Goal: Communication & Community: Answer question/provide support

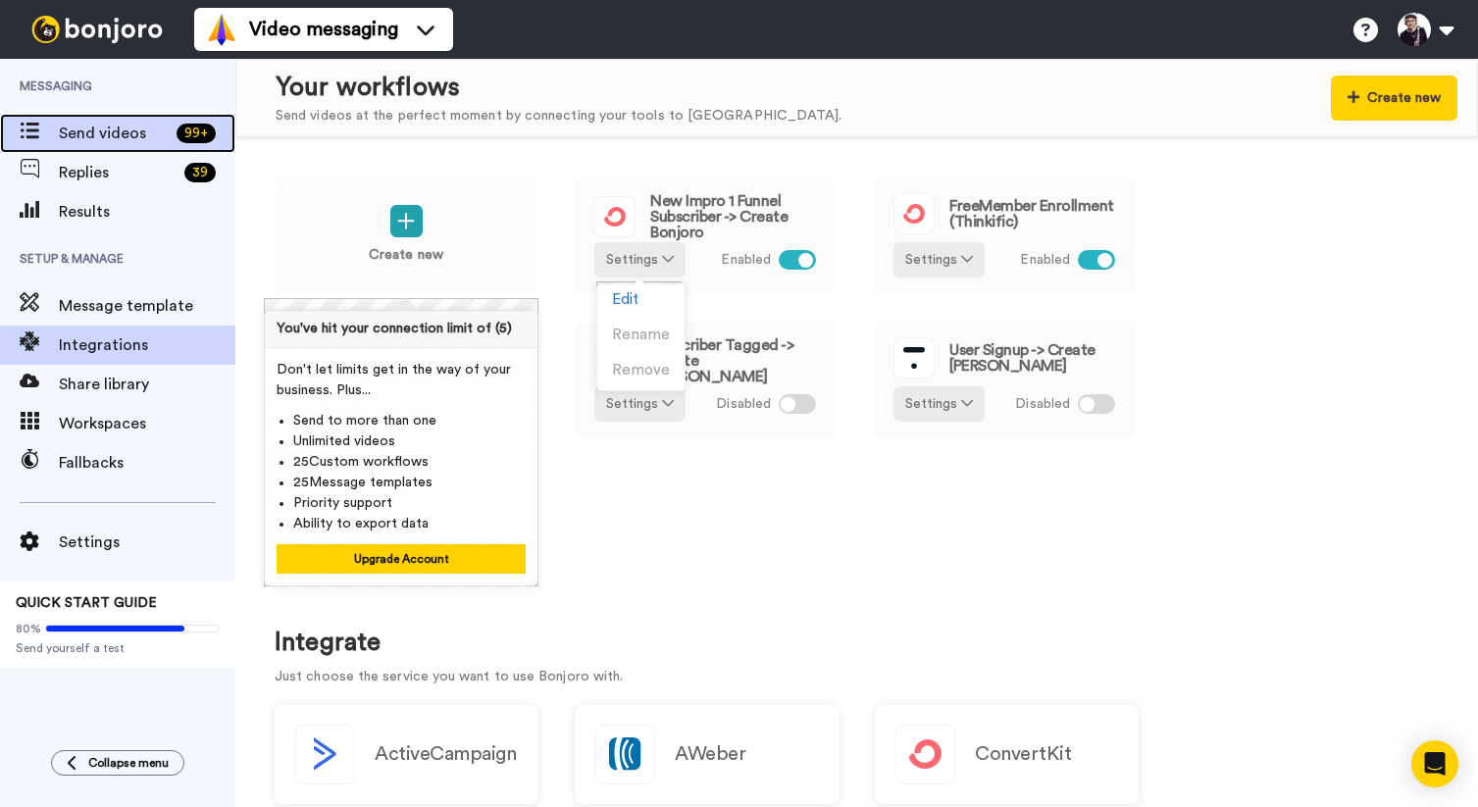
click at [126, 139] on span "Send videos" at bounding box center [114, 134] width 110 height 24
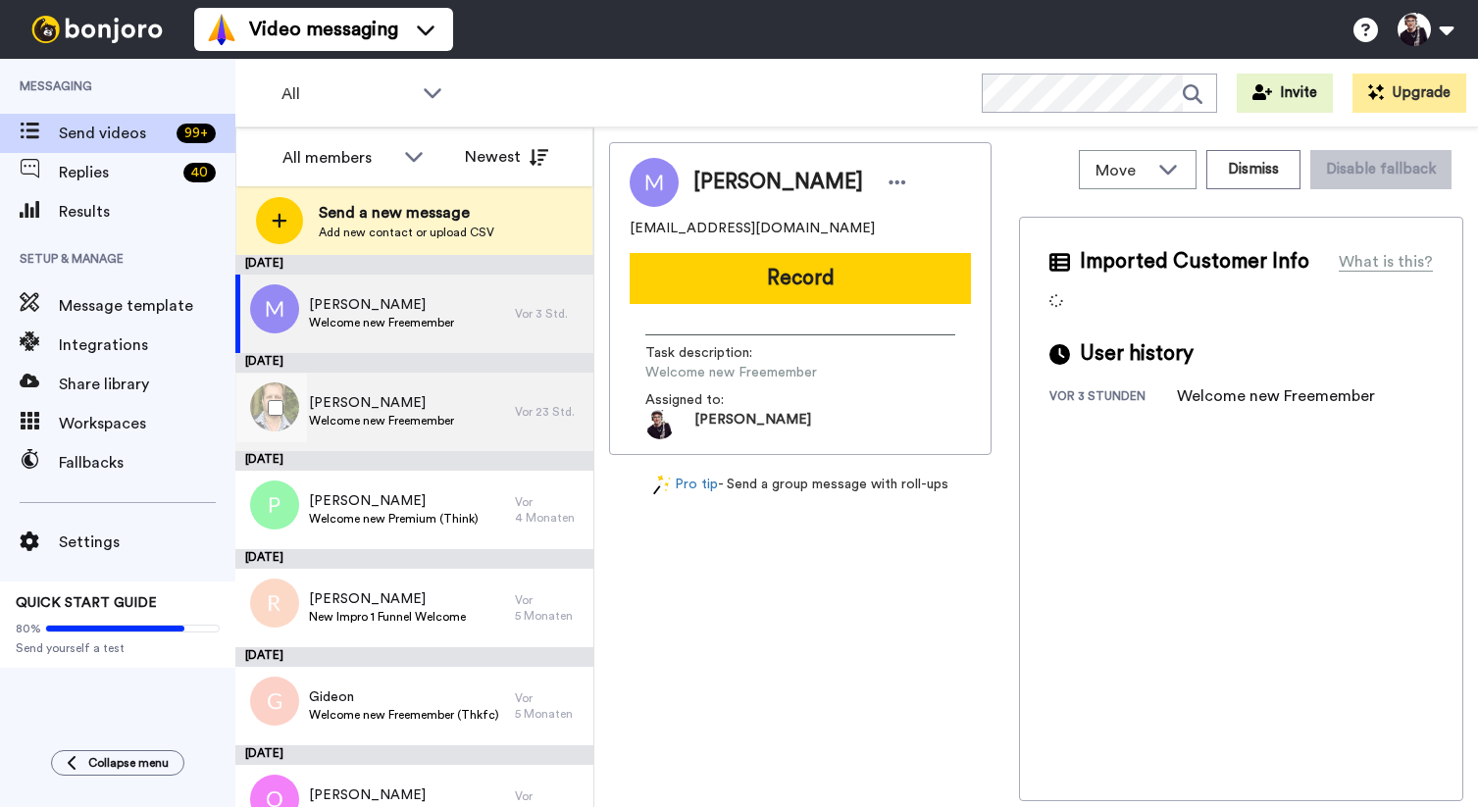
drag, startPoint x: 400, startPoint y: 409, endPoint x: 387, endPoint y: 420, distance: 16.7
click at [400, 410] on span "Jens" at bounding box center [381, 403] width 145 height 20
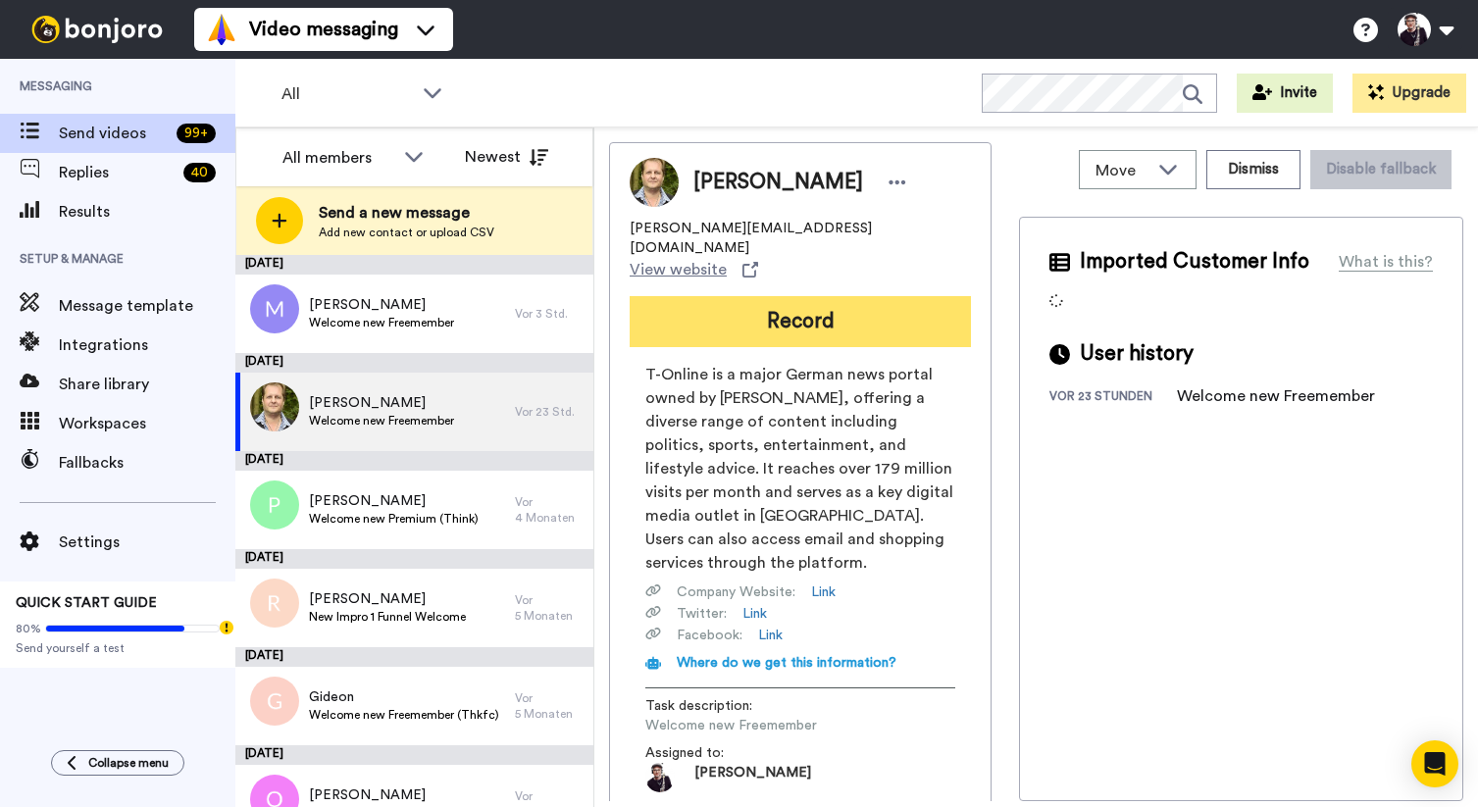
click at [792, 296] on button "Record" at bounding box center [800, 321] width 341 height 51
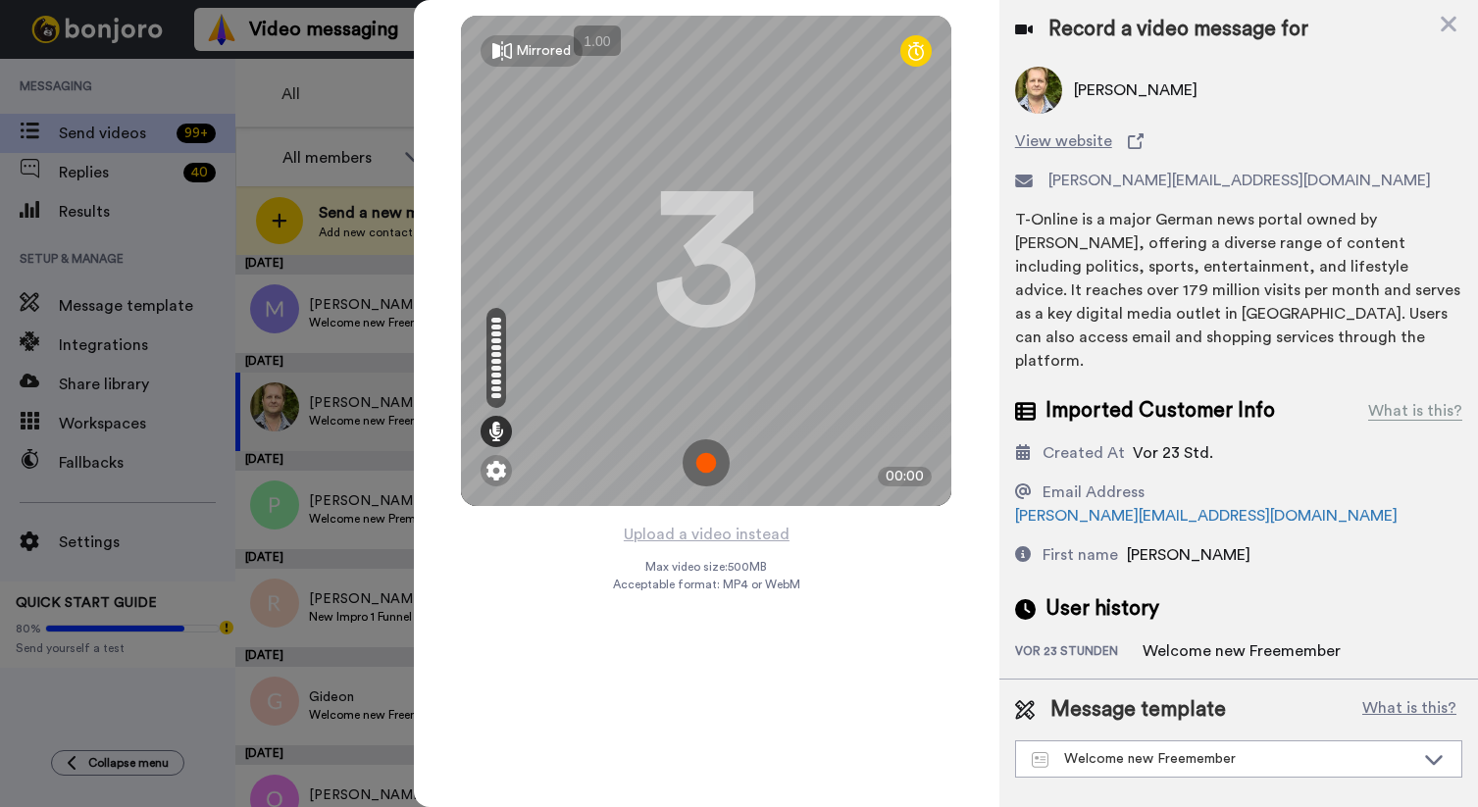
click at [712, 475] on img at bounding box center [706, 462] width 47 height 47
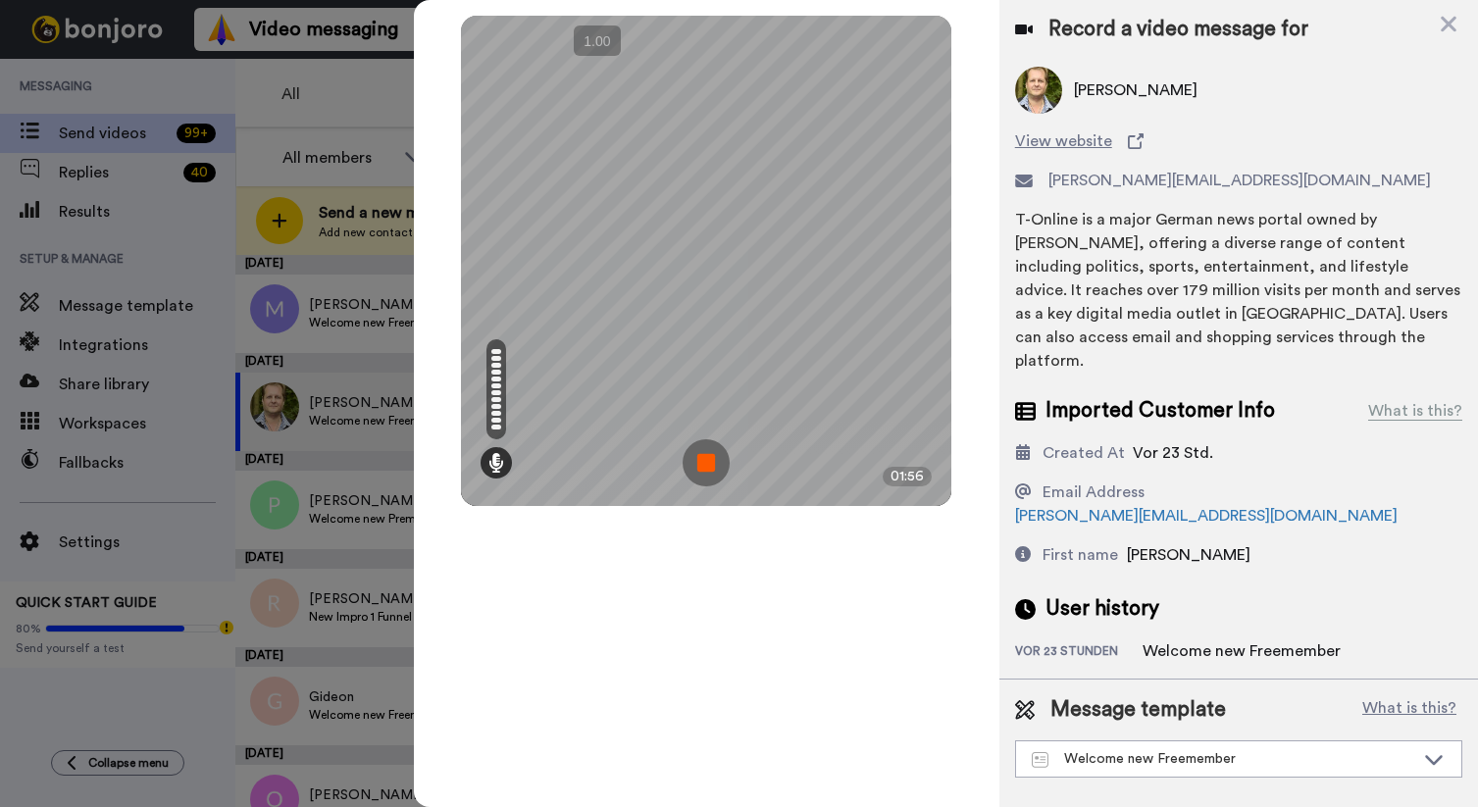
click at [704, 463] on img at bounding box center [706, 462] width 47 height 47
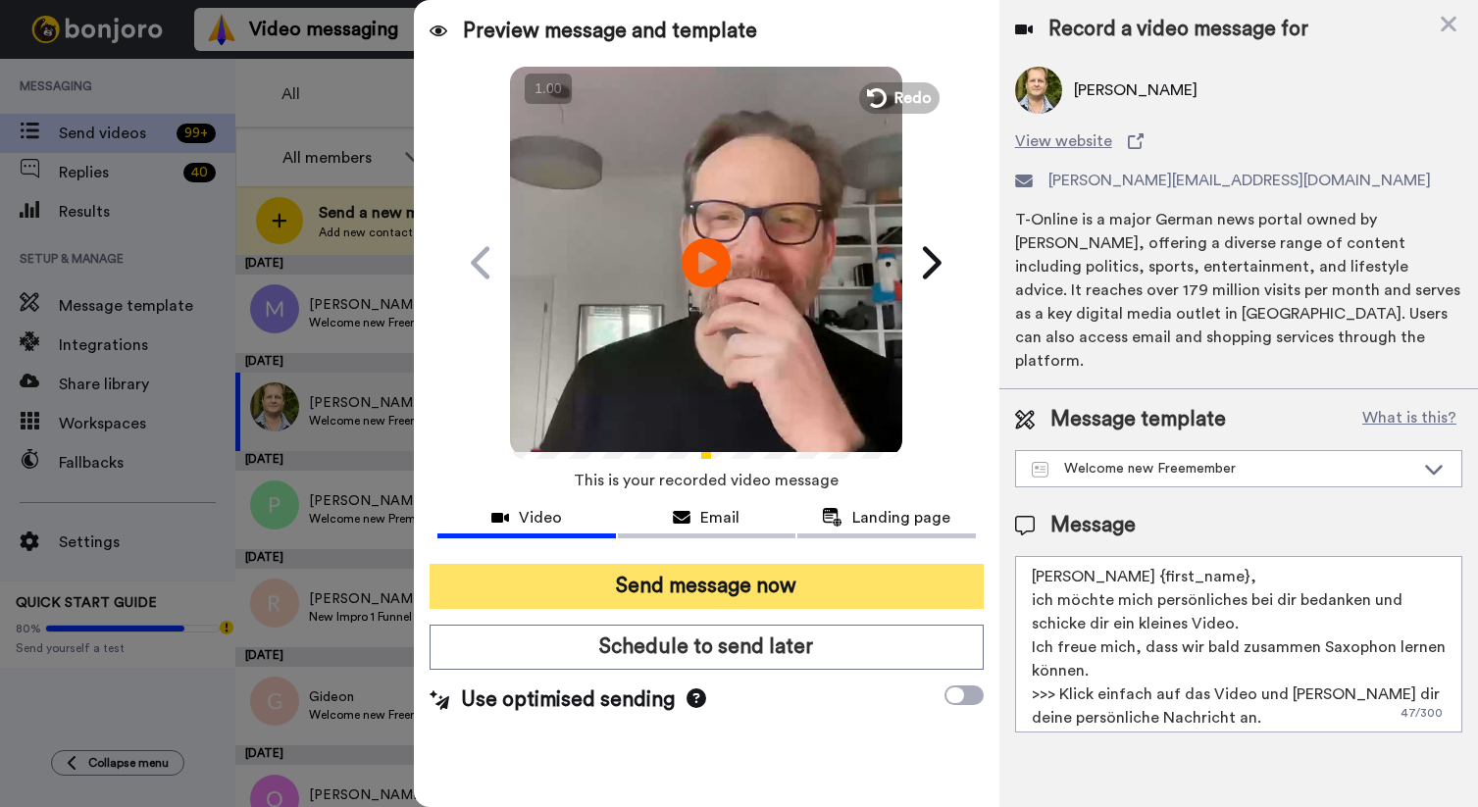
click at [731, 588] on button "Send message now" at bounding box center [707, 586] width 554 height 45
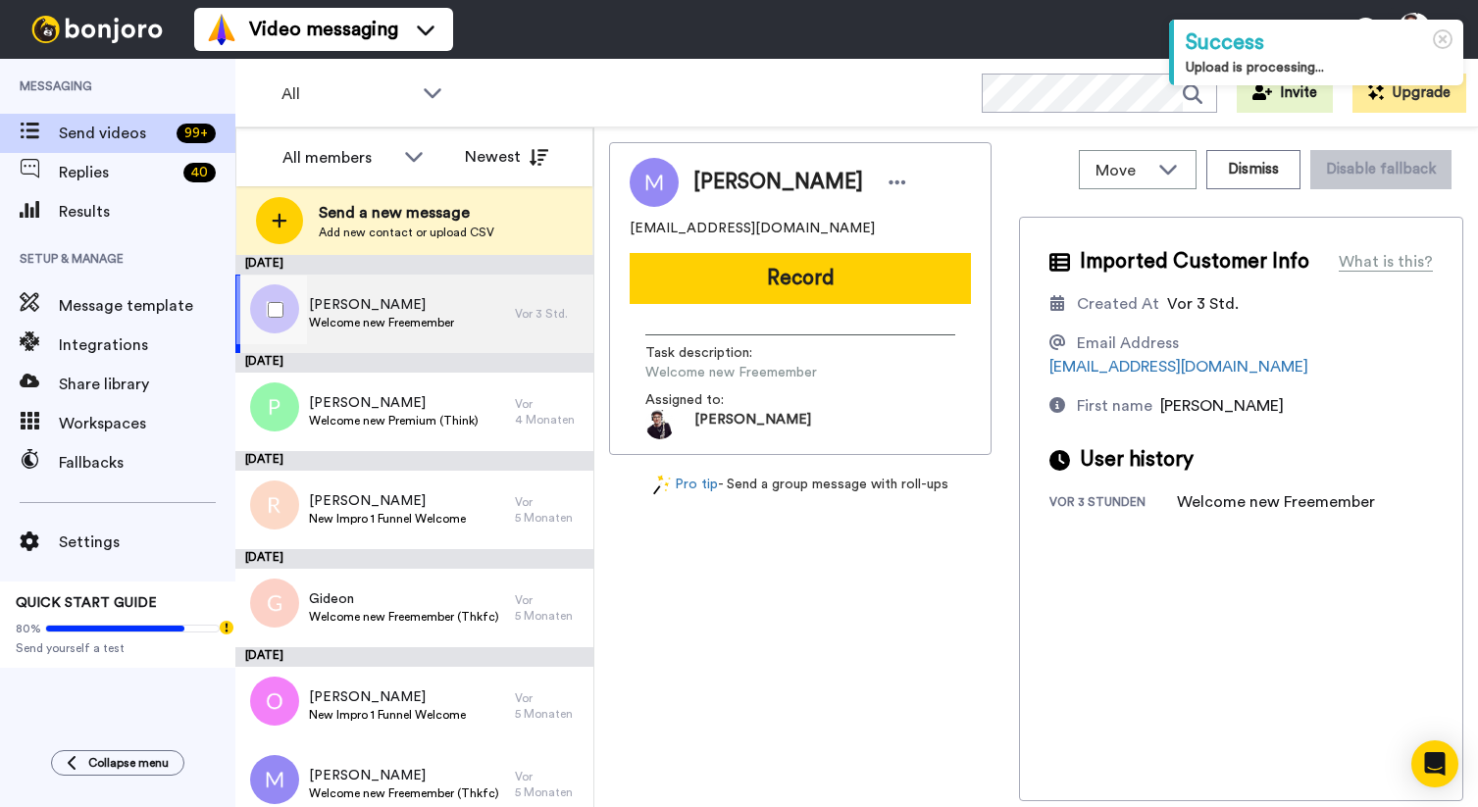
click at [384, 308] on span "Matthias" at bounding box center [381, 305] width 145 height 20
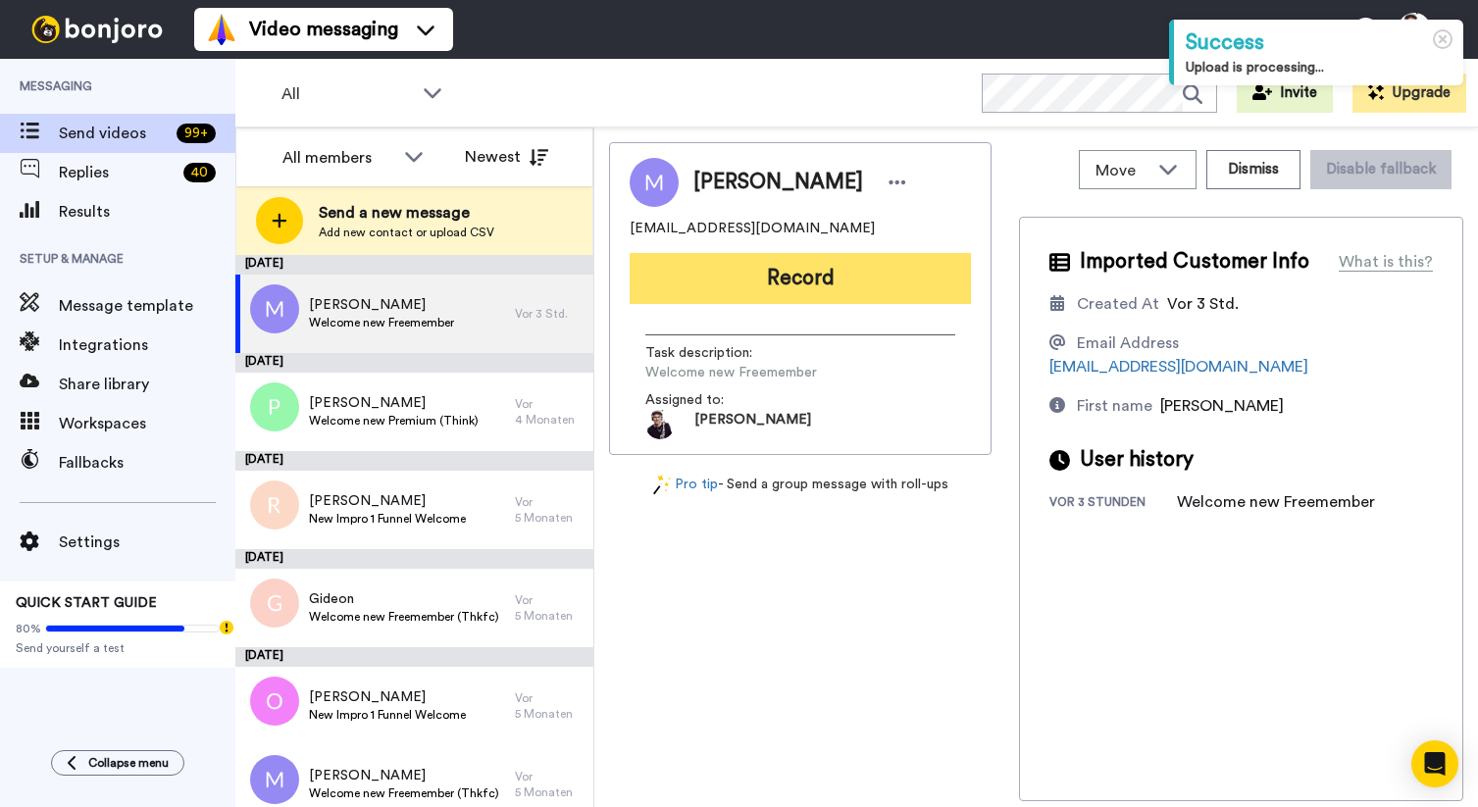
click at [797, 281] on button "Record" at bounding box center [800, 278] width 341 height 51
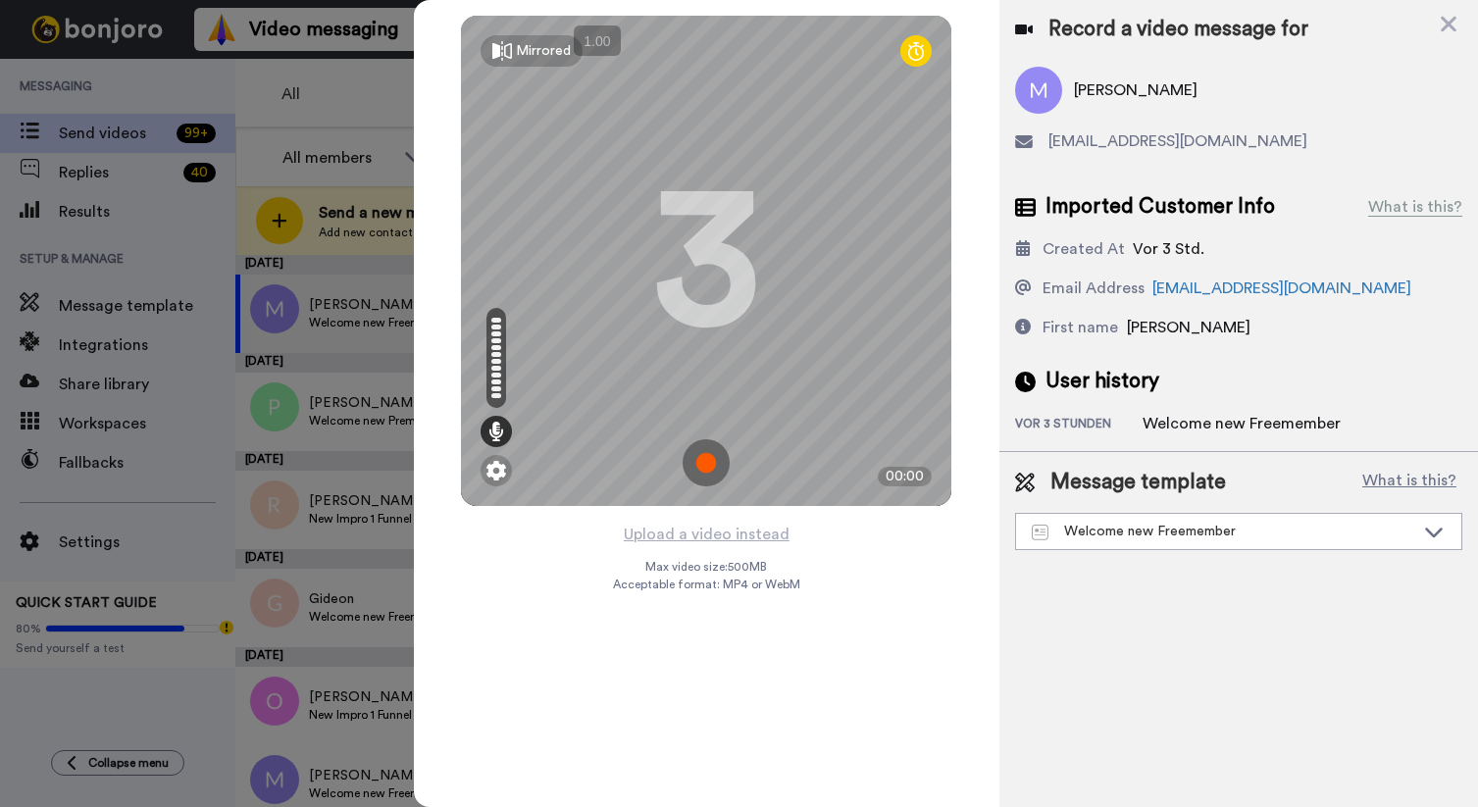
click at [706, 473] on img at bounding box center [706, 462] width 47 height 47
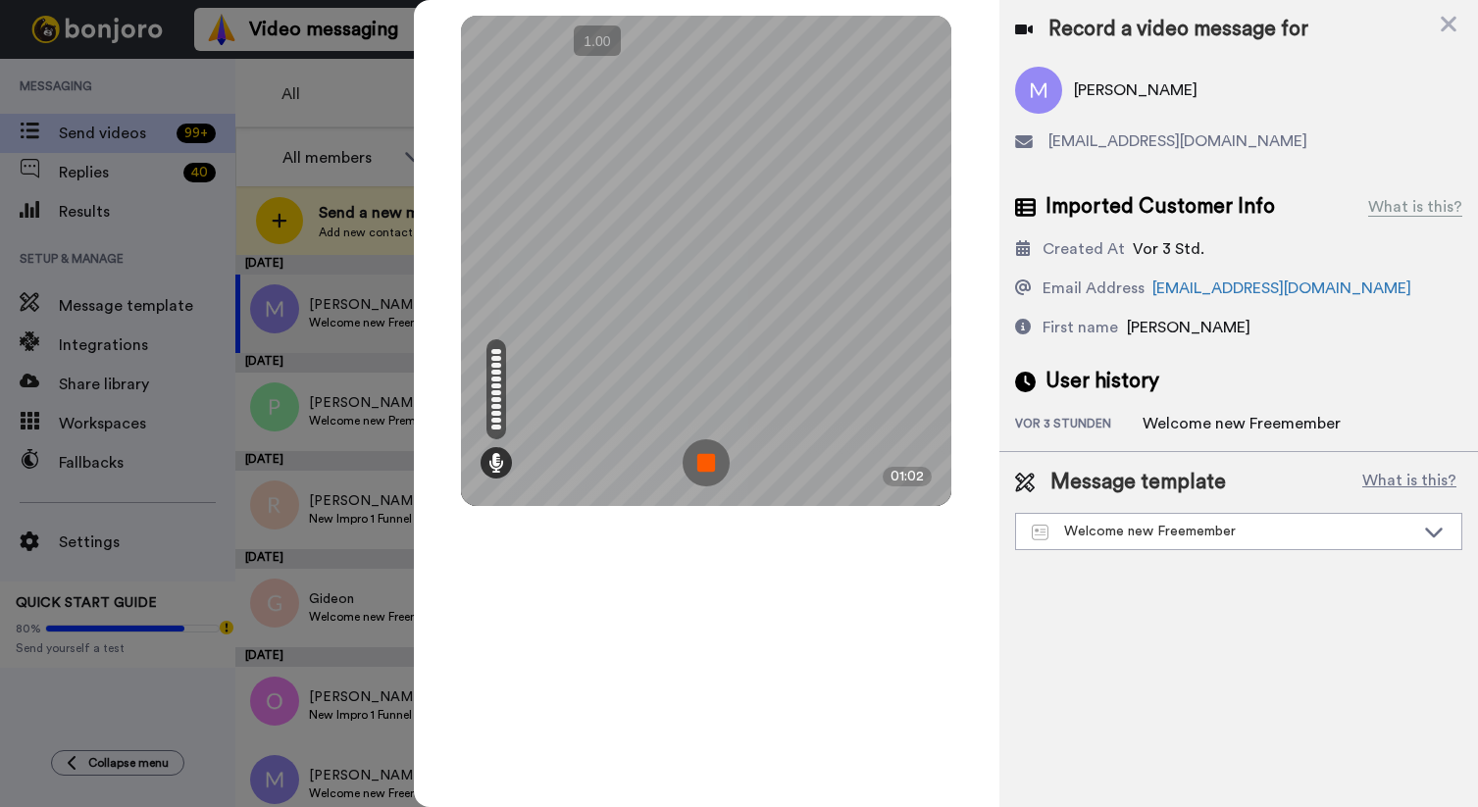
click at [710, 466] on img at bounding box center [706, 462] width 47 height 47
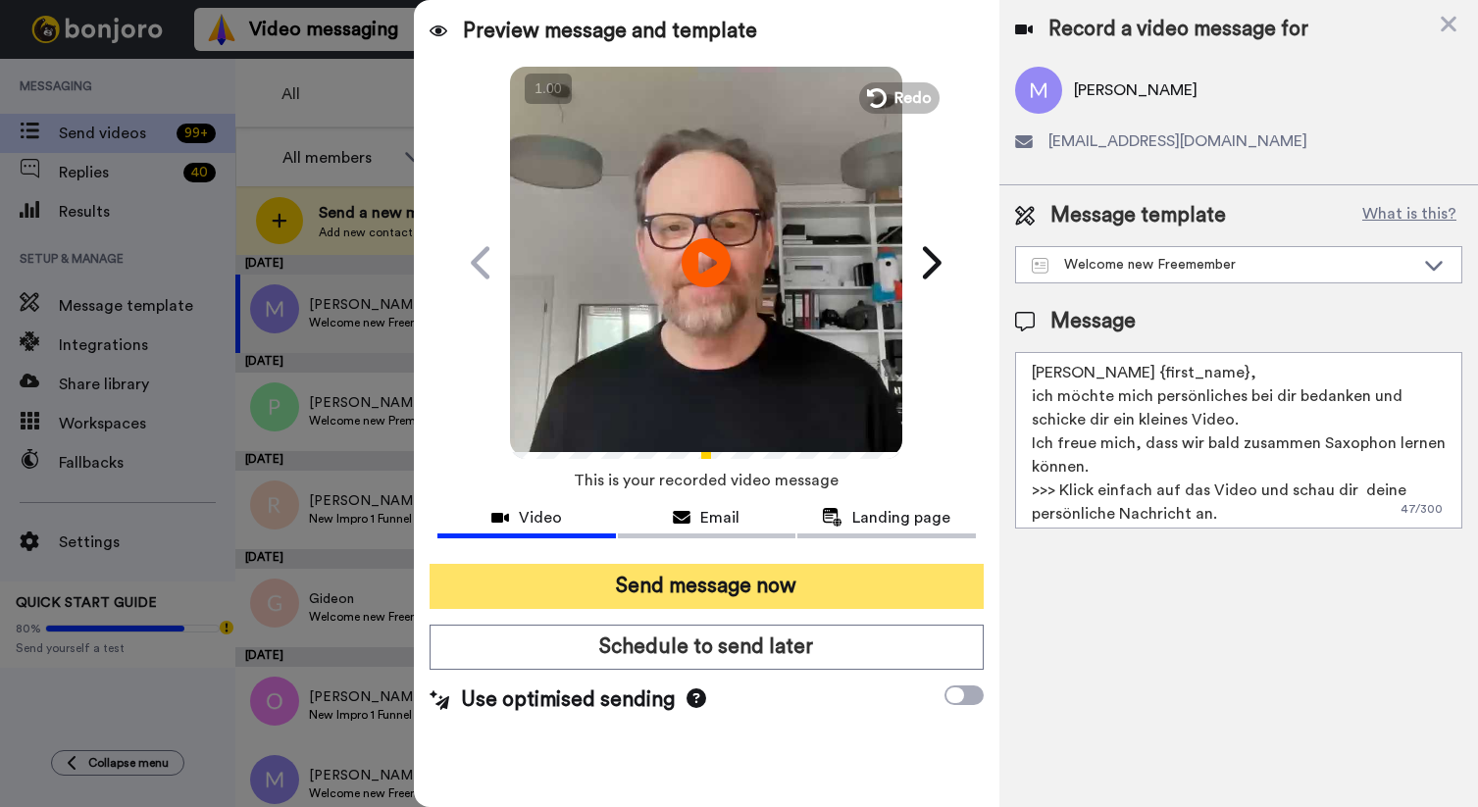
click at [679, 588] on button "Send message now" at bounding box center [707, 586] width 554 height 45
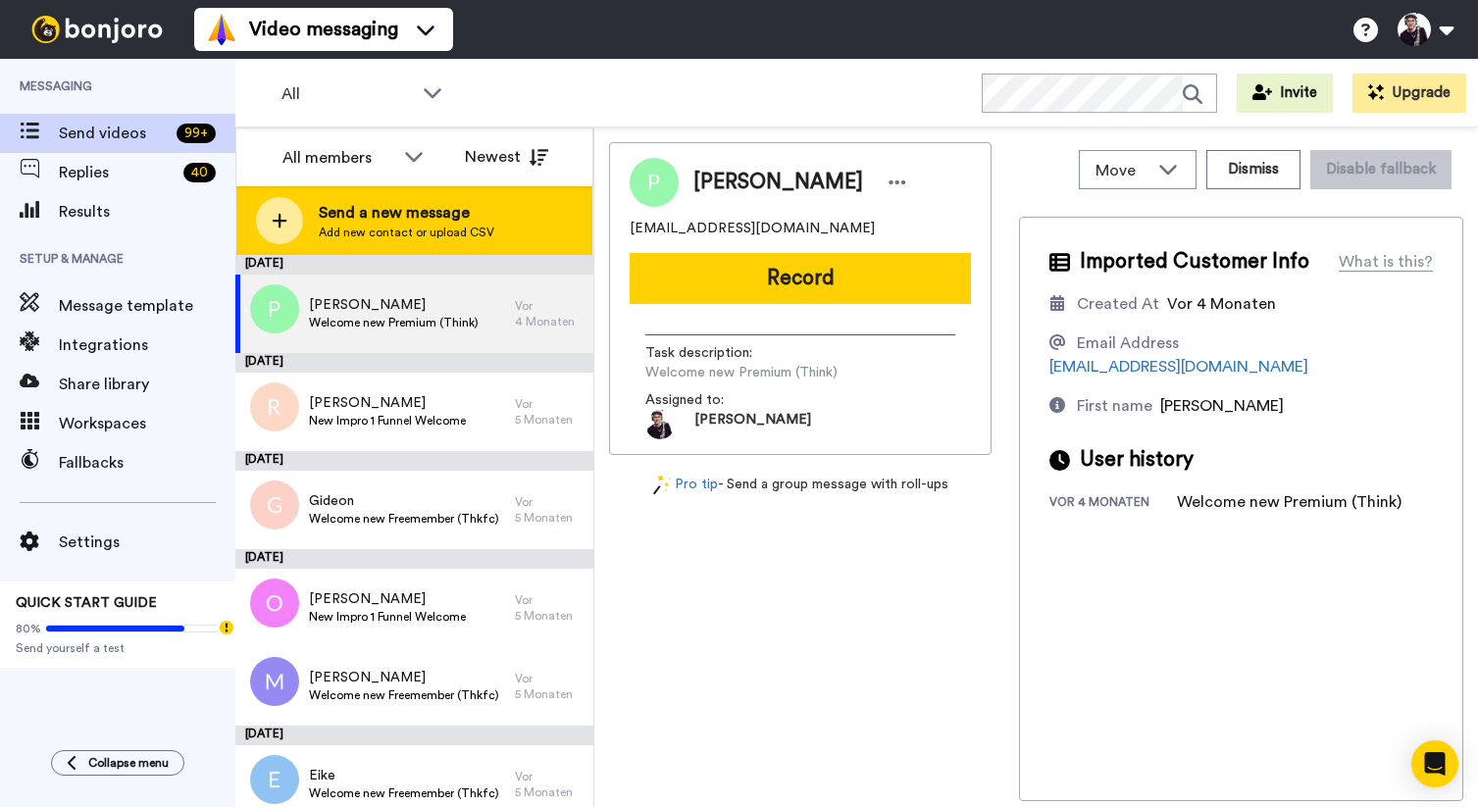
click at [283, 230] on div at bounding box center [279, 220] width 47 height 47
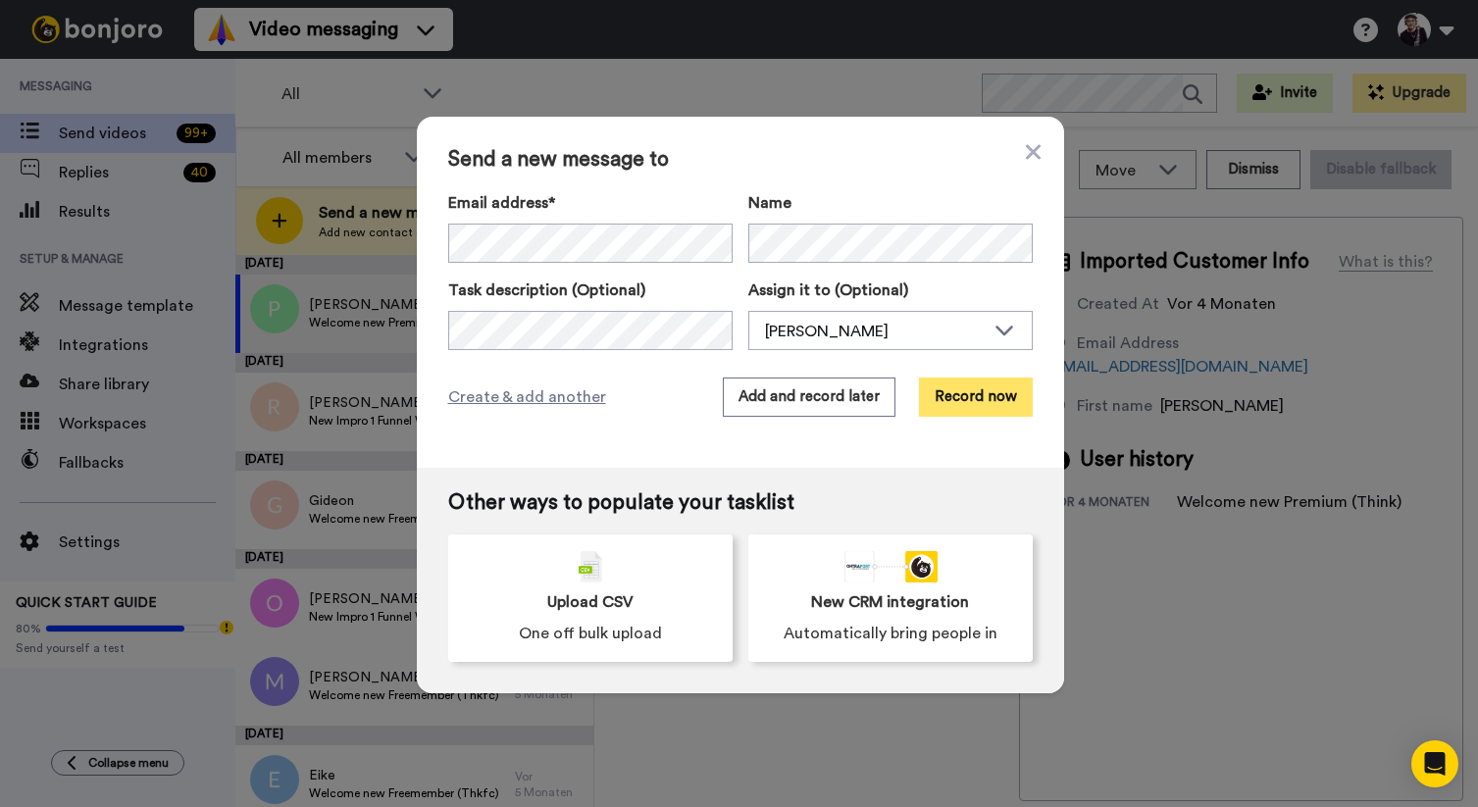
click at [992, 397] on button "Record now" at bounding box center [976, 397] width 114 height 39
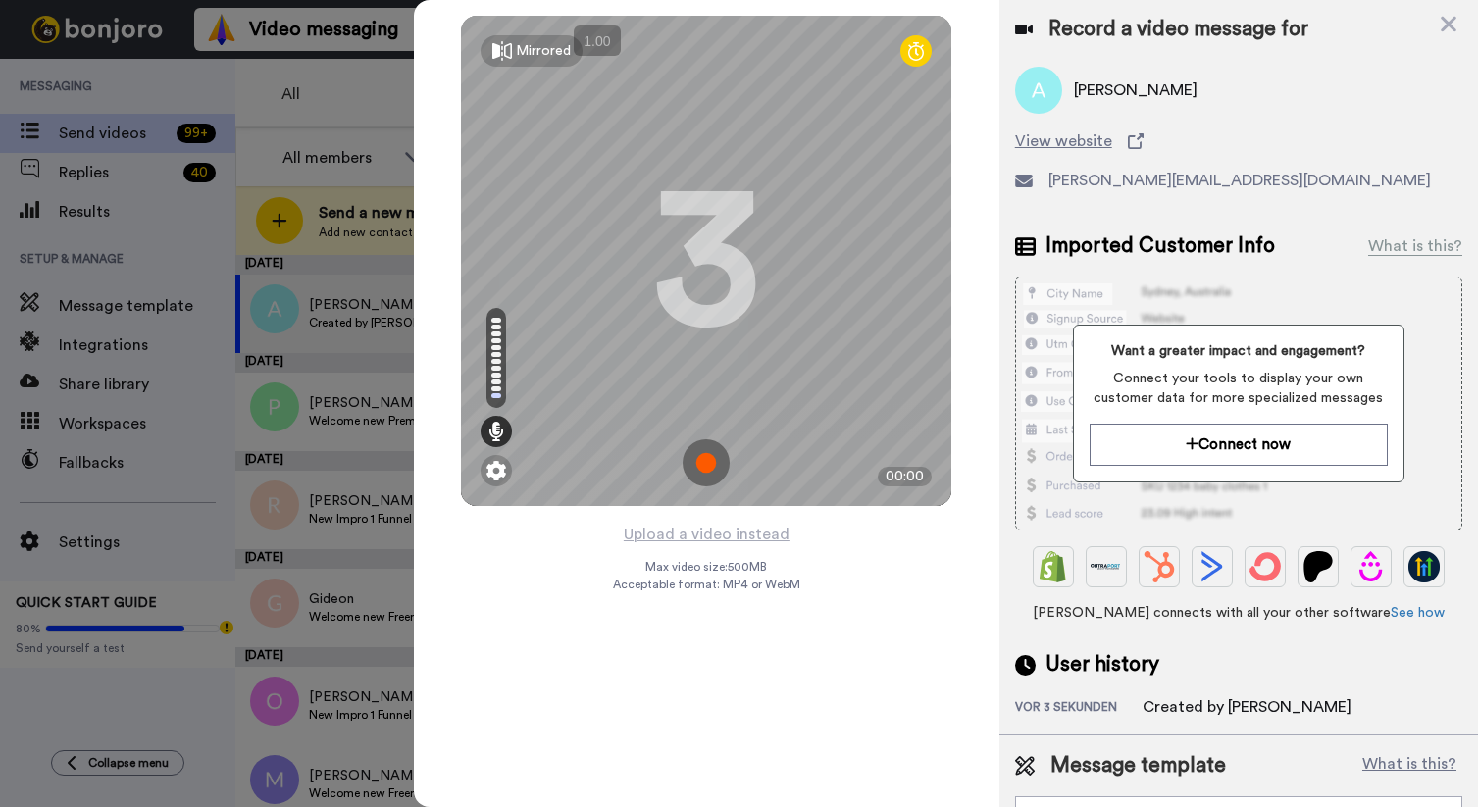
click at [708, 464] on img at bounding box center [706, 462] width 47 height 47
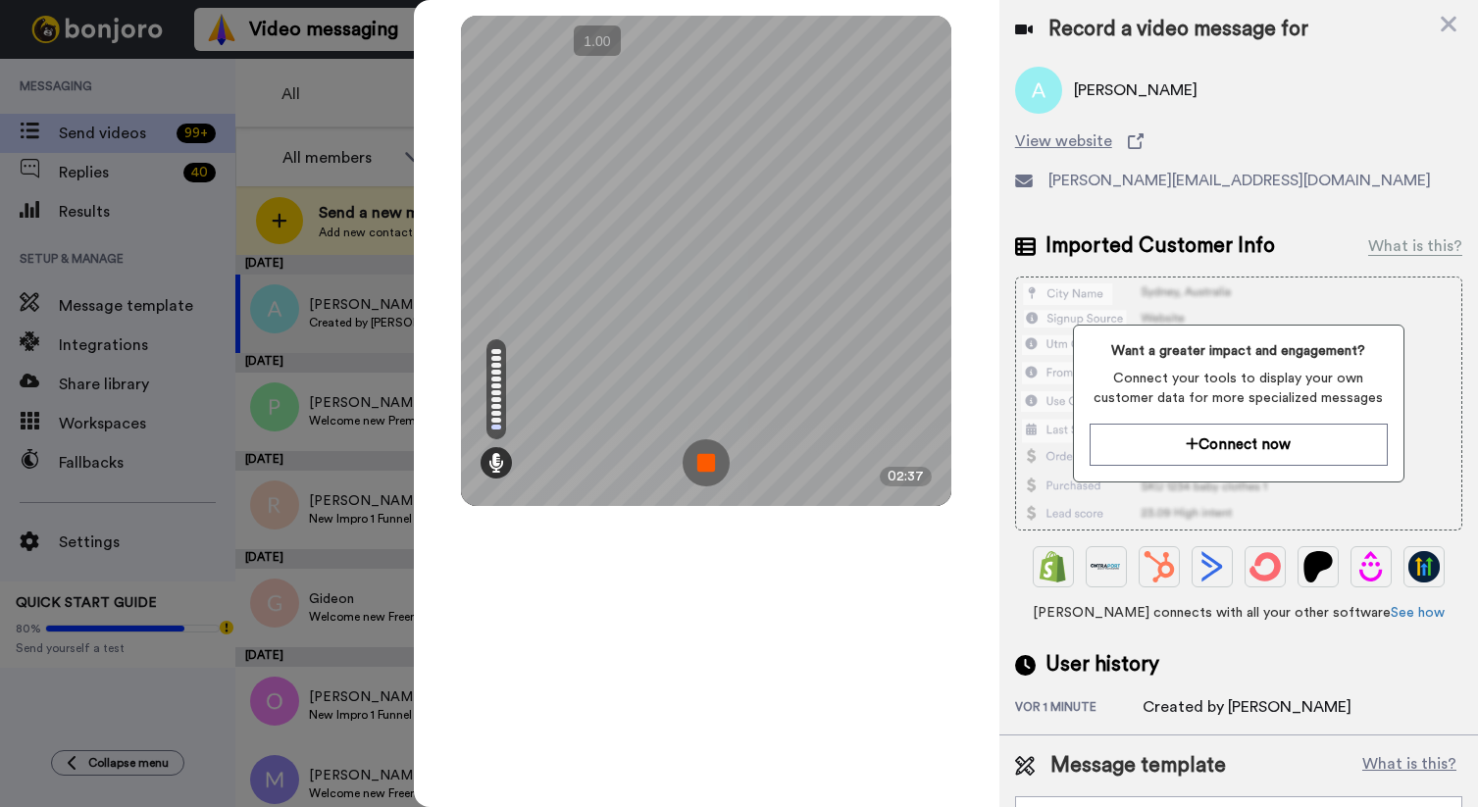
click at [703, 461] on img at bounding box center [706, 462] width 47 height 47
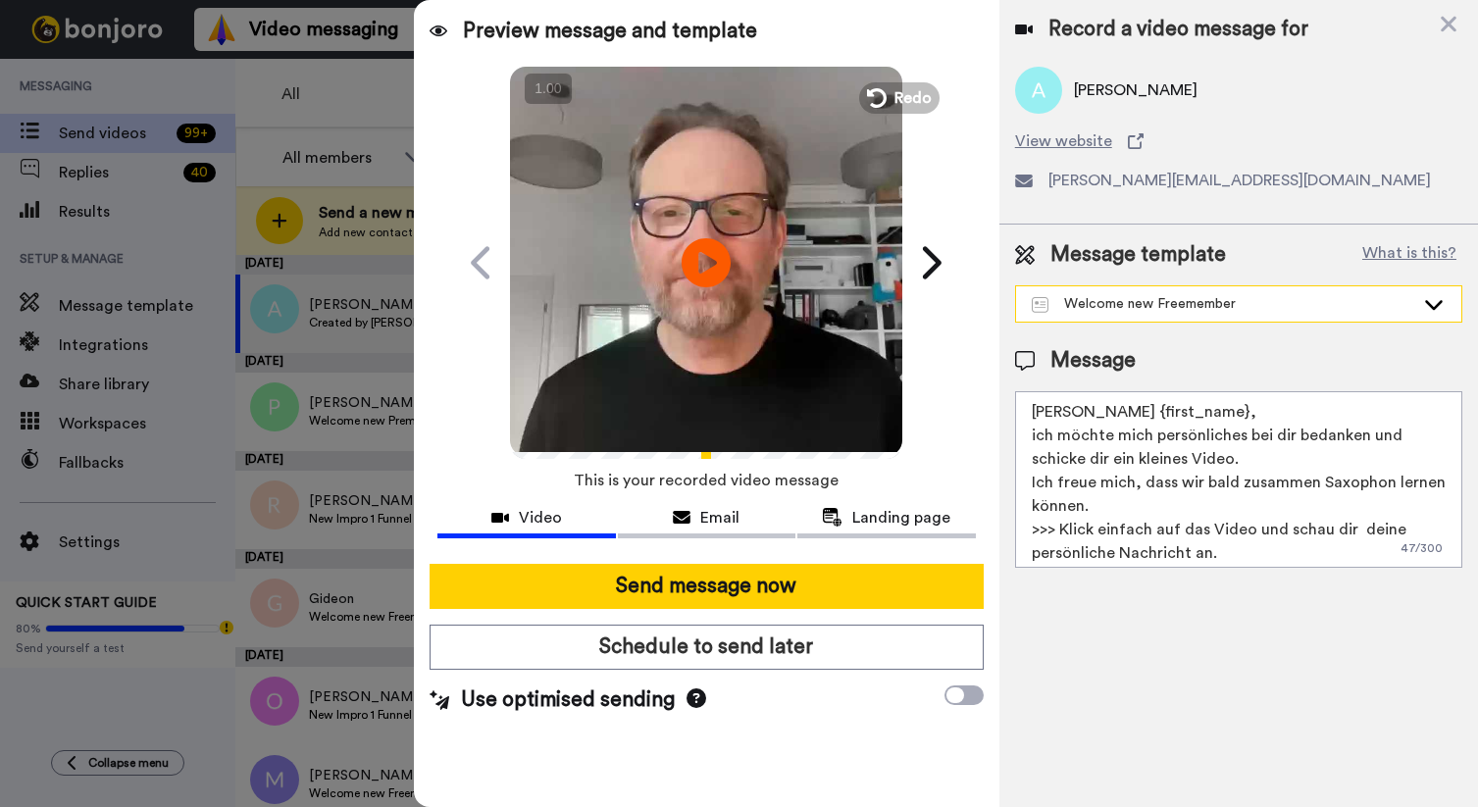
click at [1159, 300] on div "Welcome new Freemember" at bounding box center [1223, 304] width 383 height 20
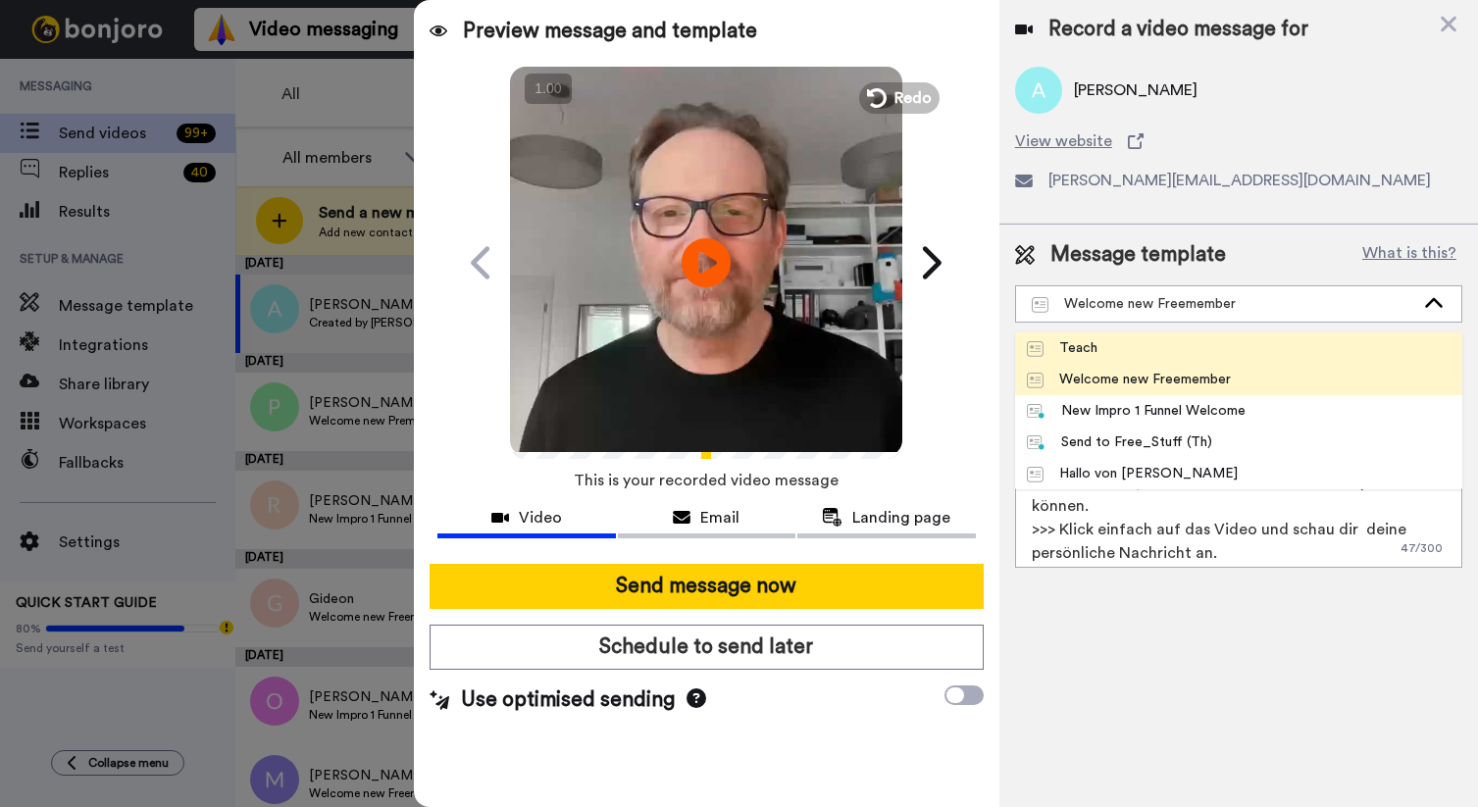
click at [1147, 354] on li "Teach" at bounding box center [1238, 347] width 447 height 31
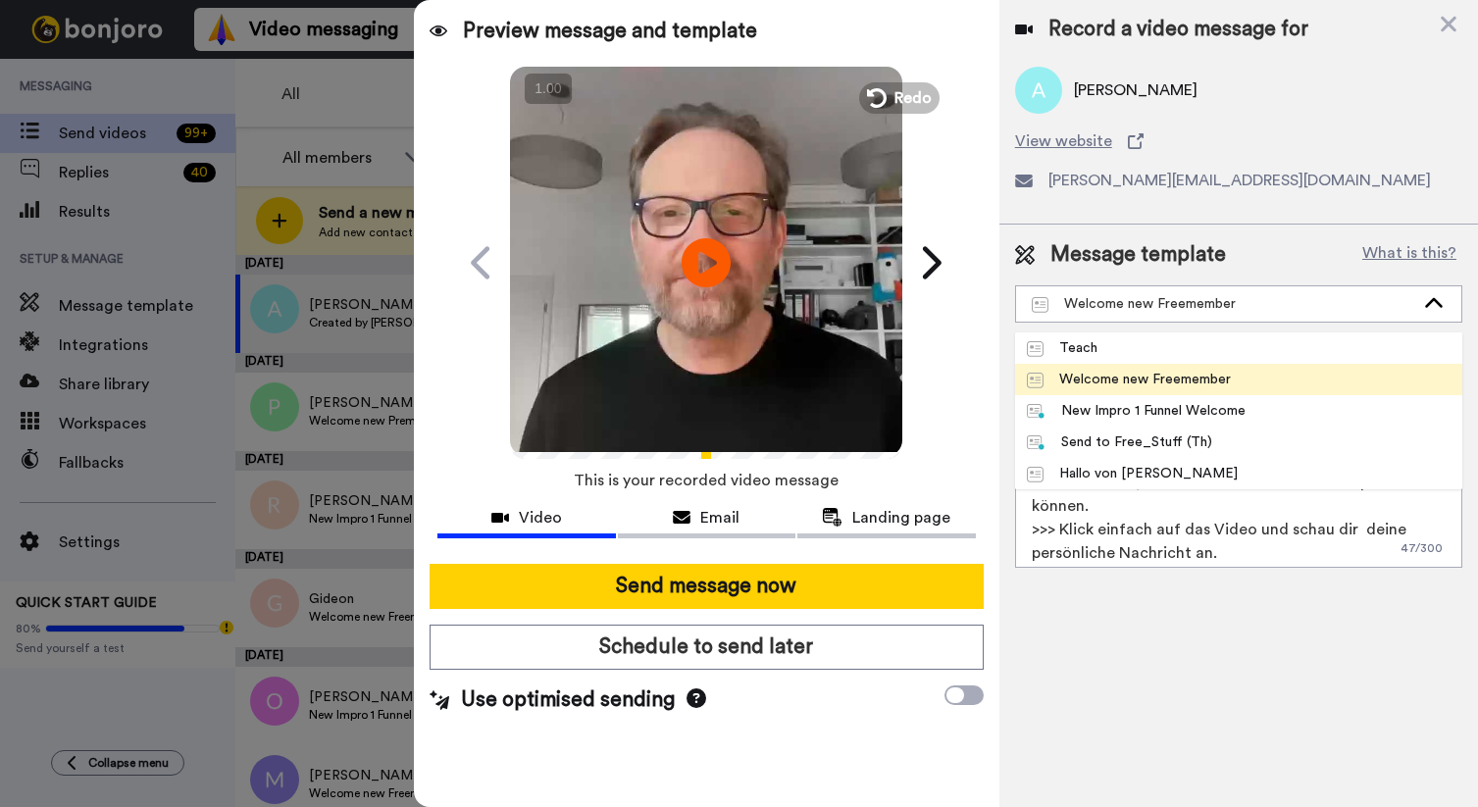
type textarea "Hallo, ich hab dir ein kleines Video aufgenommen...schau es dir an!"
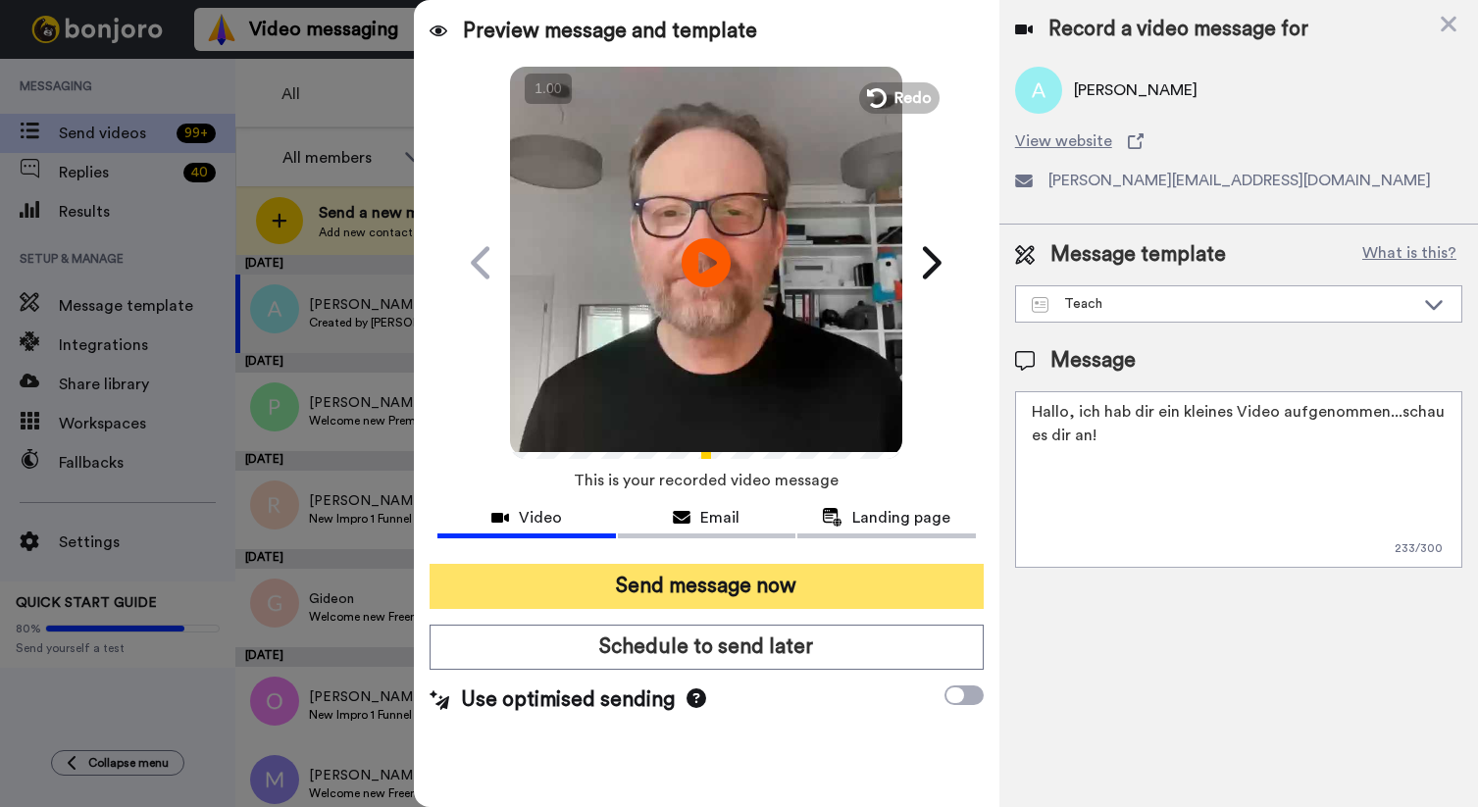
click at [718, 588] on button "Send message now" at bounding box center [707, 586] width 554 height 45
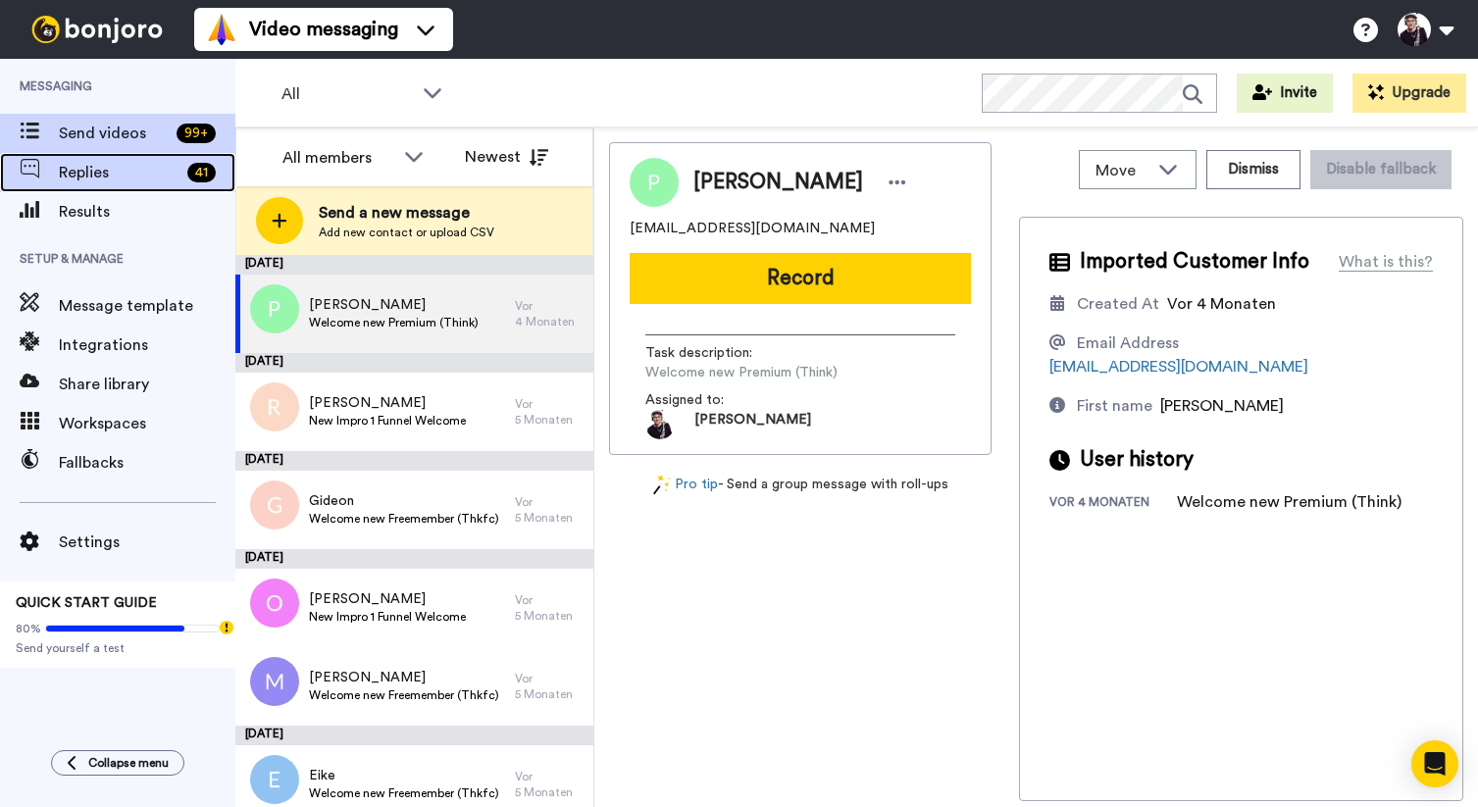
click at [71, 167] on span "Replies" at bounding box center [119, 173] width 121 height 24
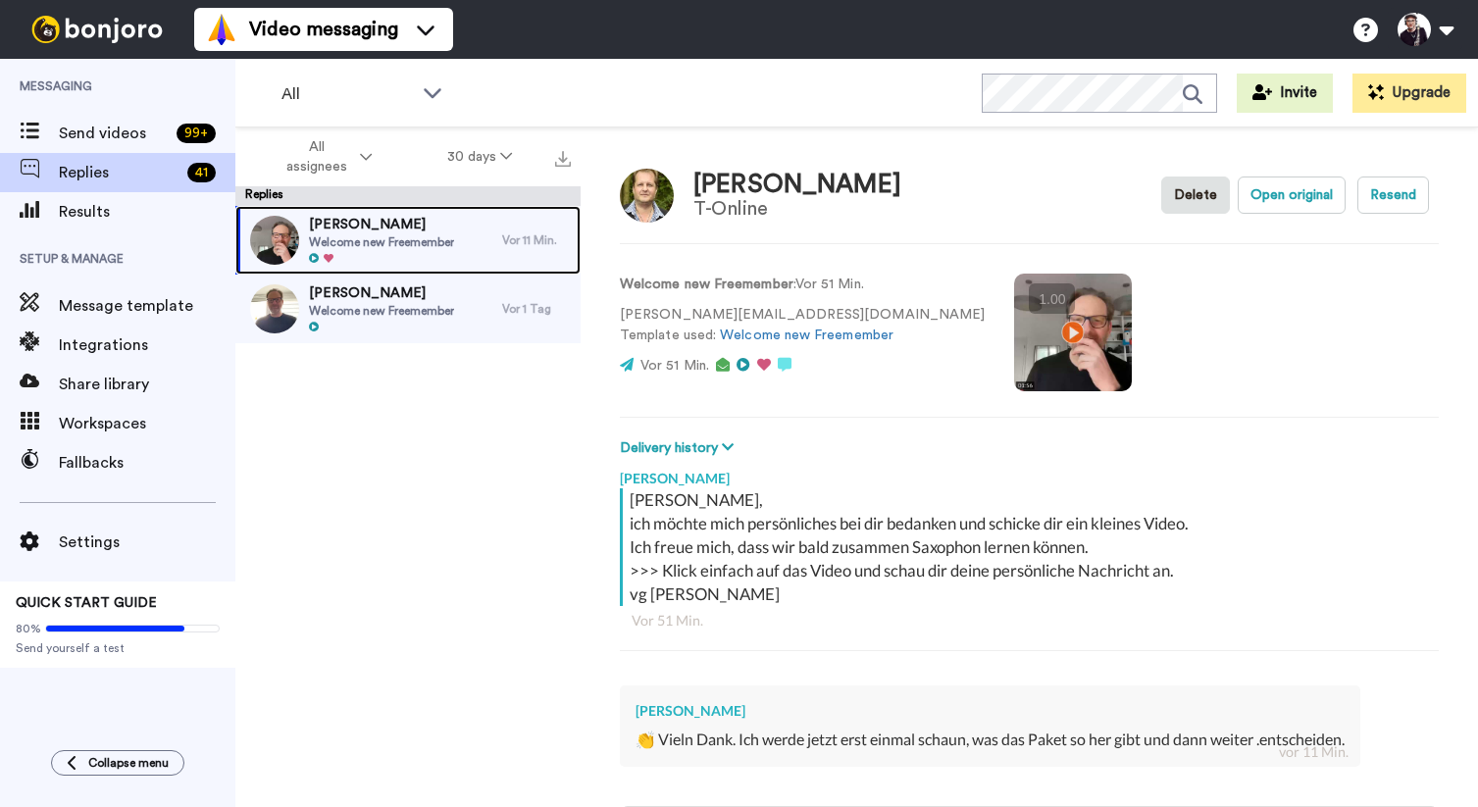
click at [418, 238] on span "Welcome new Freemember" at bounding box center [381, 242] width 145 height 16
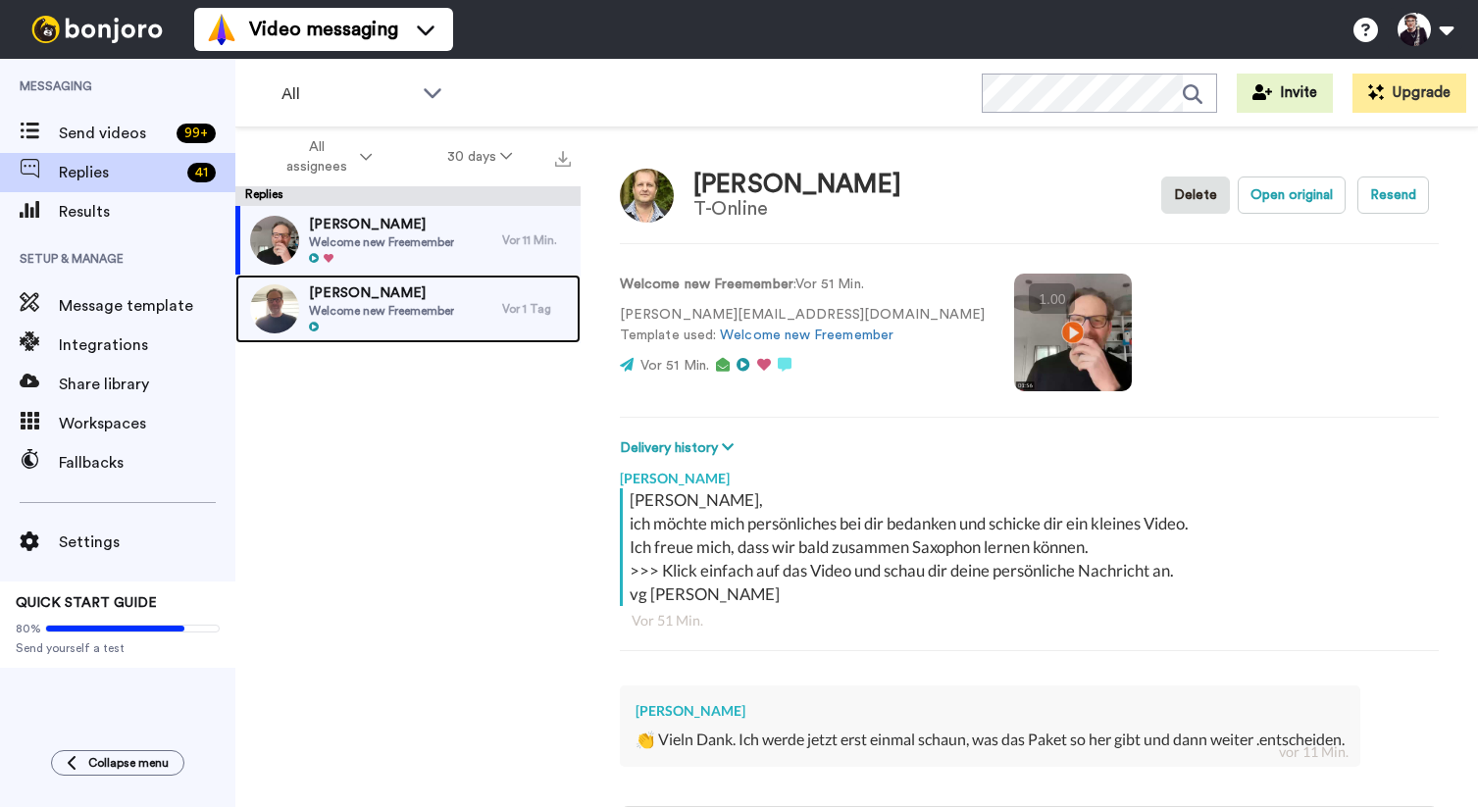
click at [482, 298] on div "Berndo Welcome new Freemember" at bounding box center [368, 309] width 267 height 69
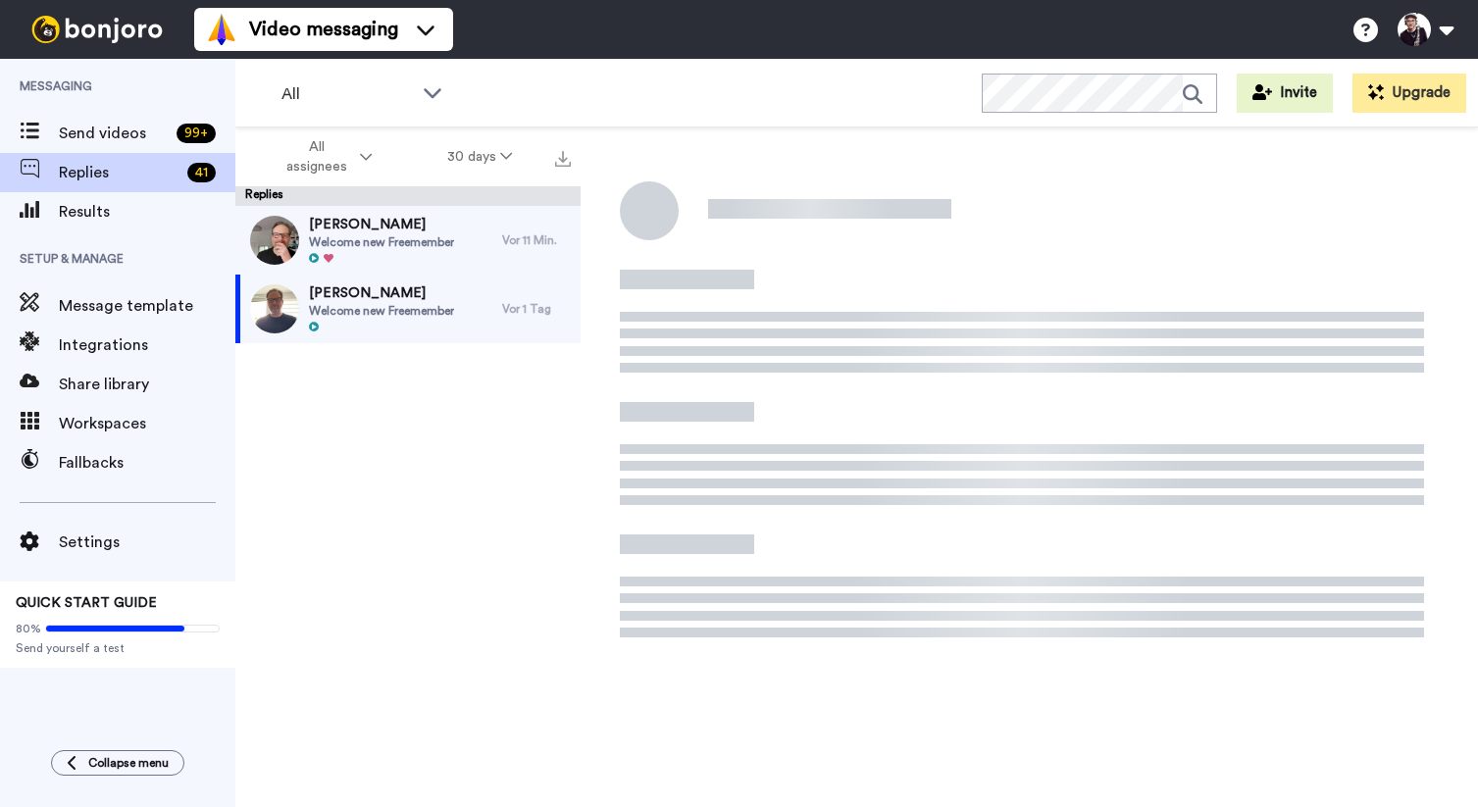
type textarea "x"
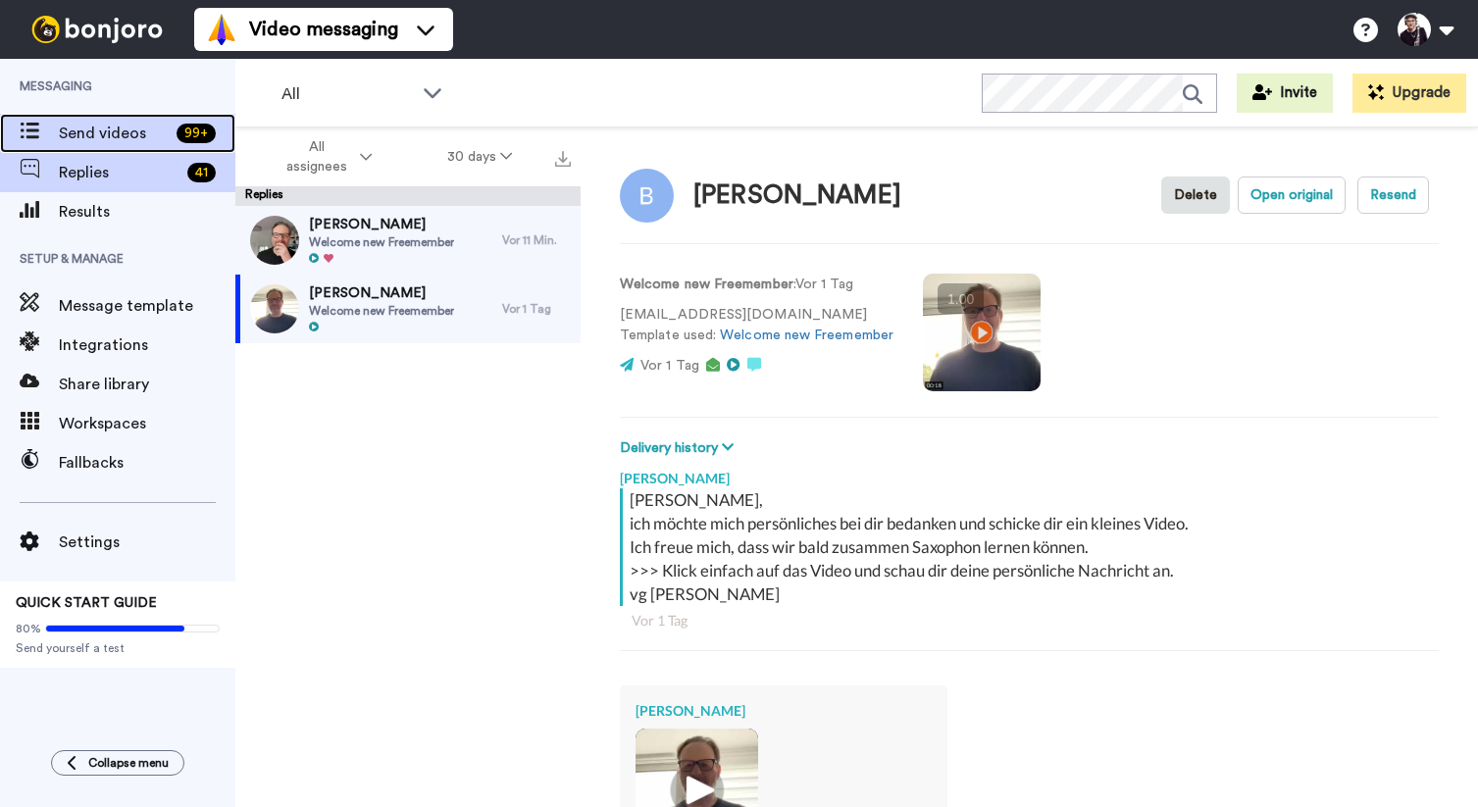
drag, startPoint x: 111, startPoint y: 129, endPoint x: 77, endPoint y: 140, distance: 35.0
click at [111, 129] on span "Send videos" at bounding box center [114, 134] width 110 height 24
